Goal: Information Seeking & Learning: Learn about a topic

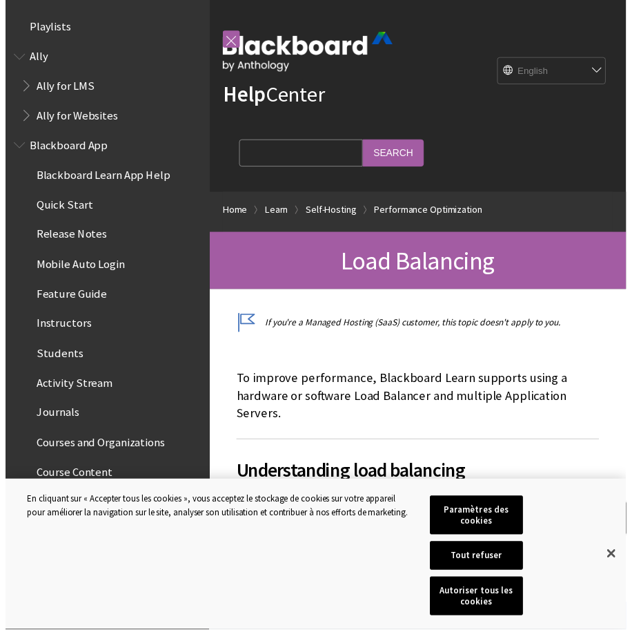
scroll to position [1851, 0]
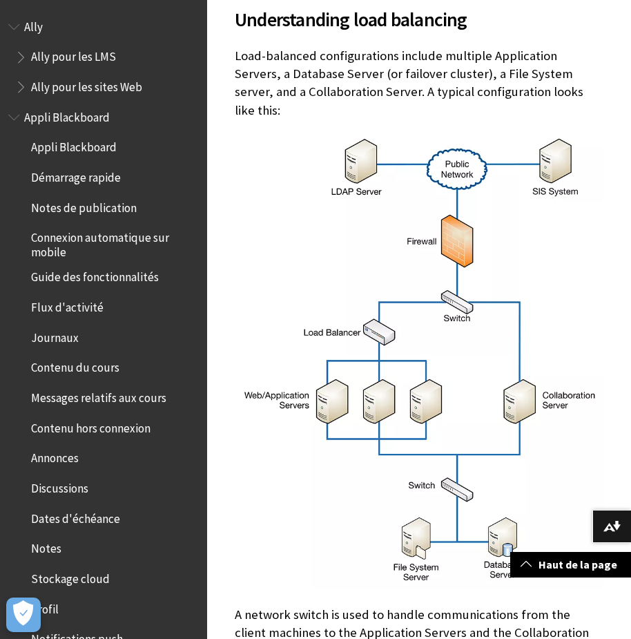
scroll to position [138, 0]
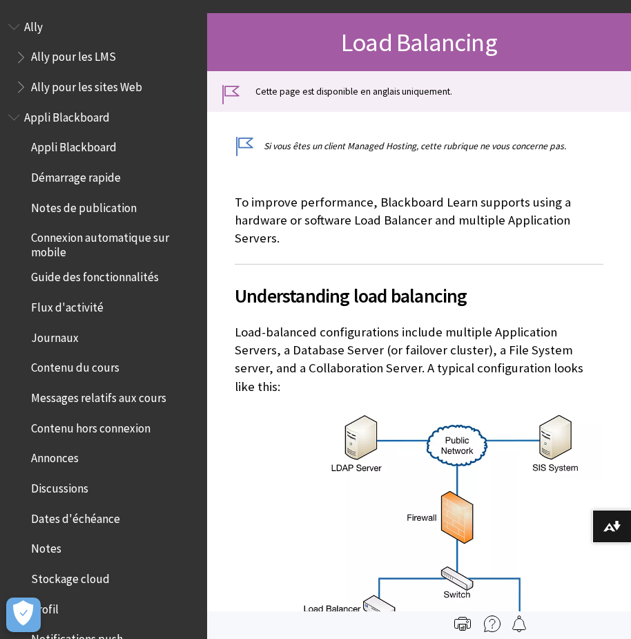
click at [329, 324] on p "Load-balanced configurations include multiple Application Servers, a Database S…" at bounding box center [419, 359] width 369 height 72
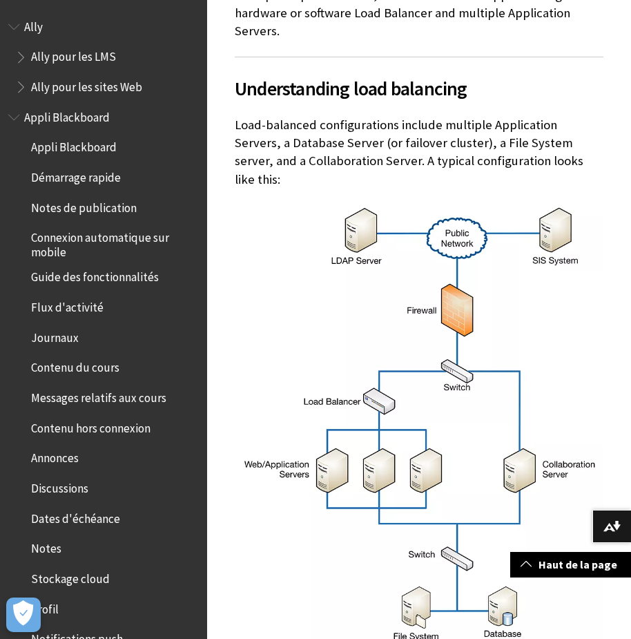
scroll to position [483, 0]
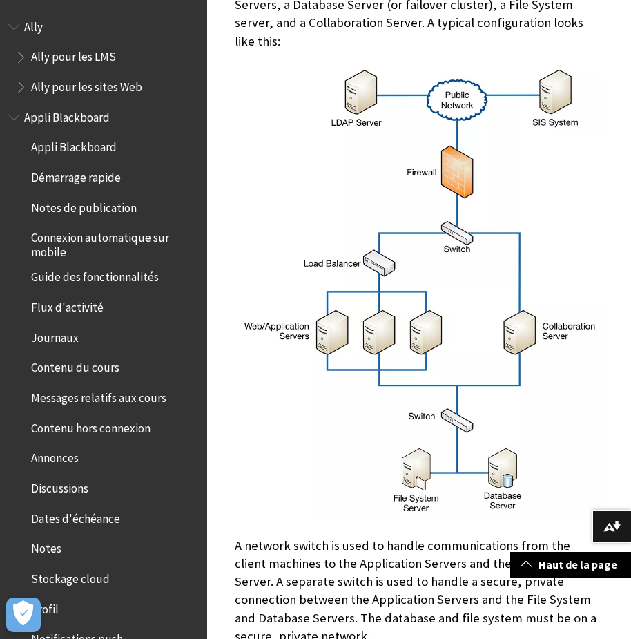
drag, startPoint x: 538, startPoint y: 102, endPoint x: 532, endPoint y: 280, distance: 178.2
click at [532, 280] on img at bounding box center [419, 292] width 369 height 457
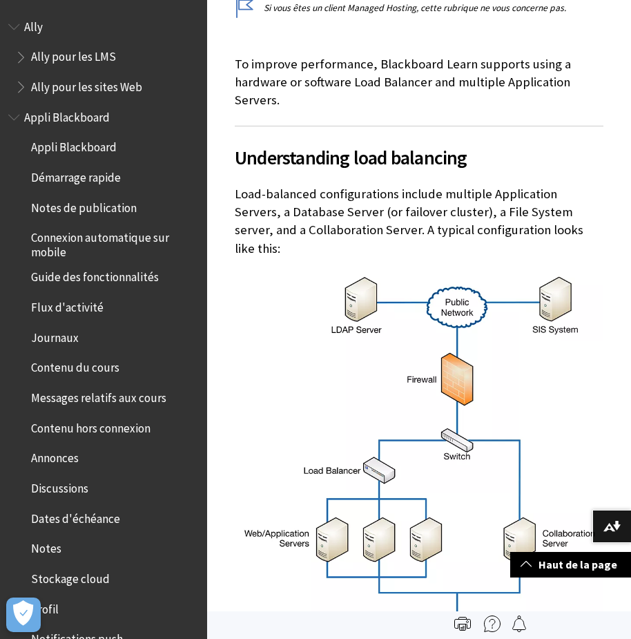
scroll to position [0, 0]
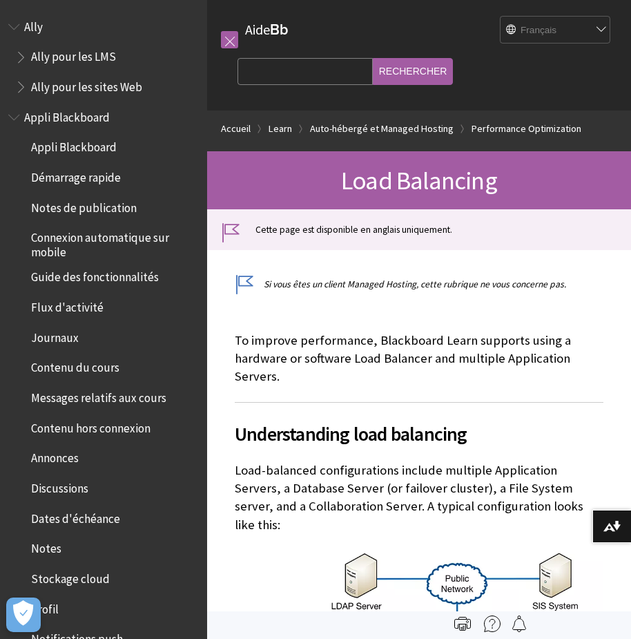
click at [552, 30] on select "English عربية Català Cymraeg Deutsch Español Suomi Français עברית Italiano 日本語 …" at bounding box center [555, 31] width 110 height 28
click at [500, 17] on select "English عربية Català Cymraeg Deutsch Español Suomi Français עברית Italiano 日本語 …" at bounding box center [555, 31] width 110 height 28
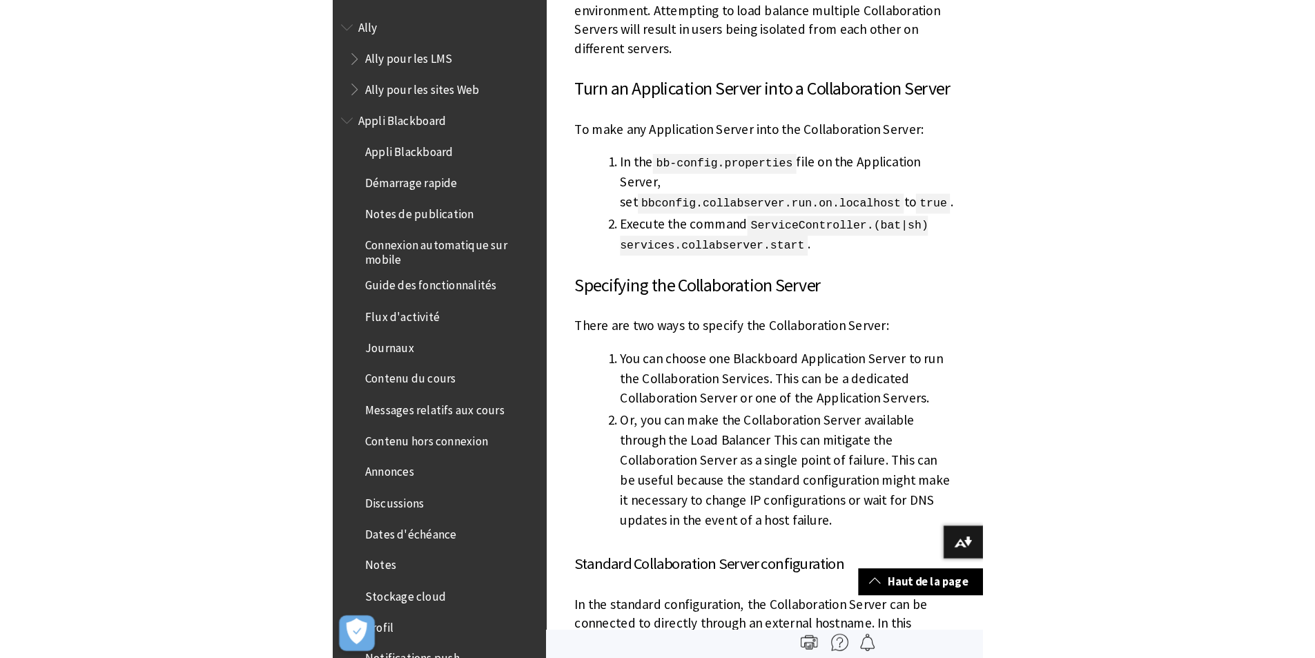
scroll to position [7446, 0]
